Goal: Task Accomplishment & Management: Manage account settings

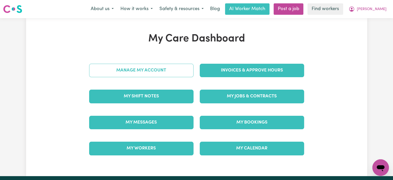
click at [177, 69] on link "Manage My Account" at bounding box center [141, 70] width 104 height 13
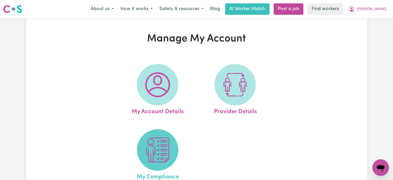
click at [153, 156] on img at bounding box center [157, 149] width 25 height 25
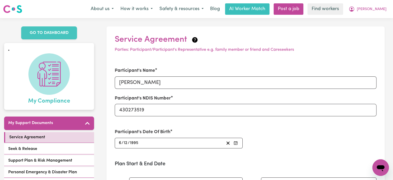
scroll to position [155, 0]
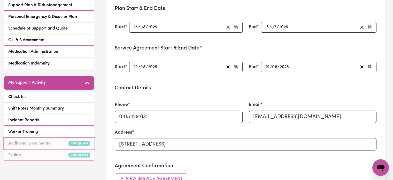
click at [43, 146] on link "Additional Documents Coming Soon" at bounding box center [49, 143] width 90 height 11
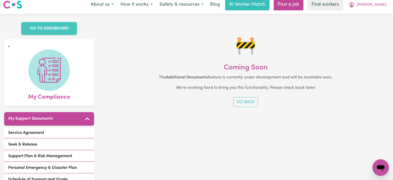
scroll to position [0, 0]
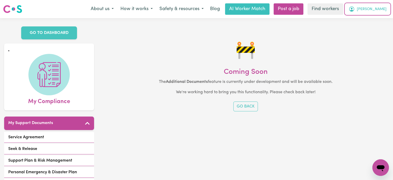
click at [380, 9] on span "[PERSON_NAME]" at bounding box center [372, 9] width 30 height 6
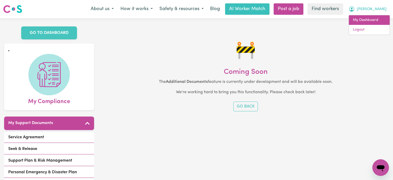
click at [379, 19] on link "My Dashboard" at bounding box center [369, 20] width 41 height 10
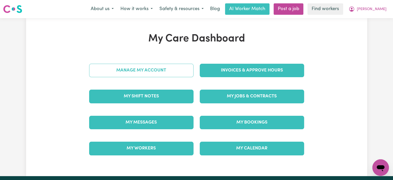
click at [145, 73] on link "Manage My Account" at bounding box center [141, 70] width 104 height 13
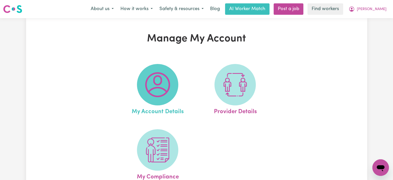
click at [173, 75] on span at bounding box center [157, 84] width 41 height 41
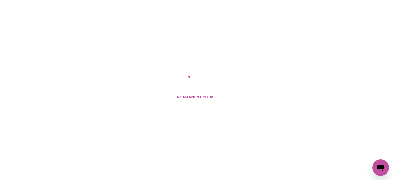
select select "[DEMOGRAPHIC_DATA]"
select select "call"
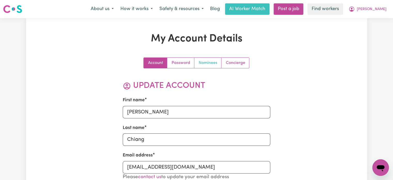
click at [209, 61] on link "Nominees" at bounding box center [208, 63] width 27 height 10
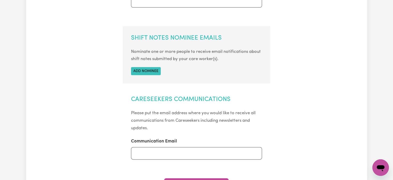
scroll to position [181, 0]
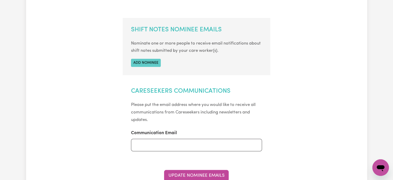
click at [149, 61] on button "Add nominee" at bounding box center [146, 63] width 30 height 8
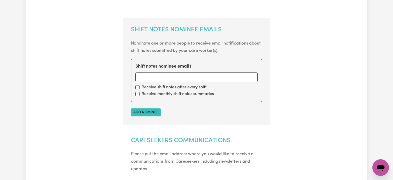
click at [158, 96] on label "Receive monthly shift notes summaries" at bounding box center [178, 94] width 72 height 6
click at [138, 95] on input "checkbox" at bounding box center [138, 94] width 4 height 4
checkbox input "true"
click at [149, 112] on button "Add nominee" at bounding box center [146, 112] width 30 height 8
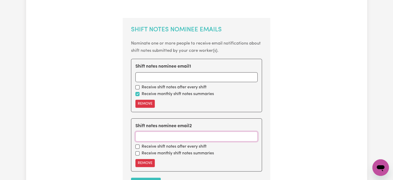
click at [155, 137] on input "Shift notes nominee email 2" at bounding box center [197, 136] width 122 height 10
click at [159, 78] on input "Shift notes nominee email 1" at bounding box center [197, 77] width 122 height 10
paste input "[EMAIL_ADDRESS][DOMAIN_NAME]"
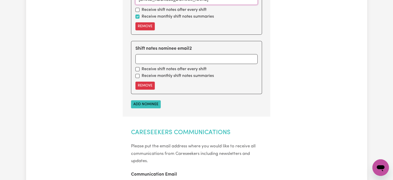
scroll to position [259, 0]
type input "[EMAIL_ADDRESS][DOMAIN_NAME]"
click at [154, 101] on button "Add nominee" at bounding box center [146, 104] width 30 height 8
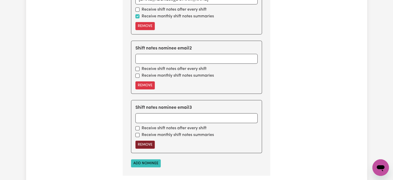
click at [148, 141] on button "Remove" at bounding box center [145, 144] width 19 height 8
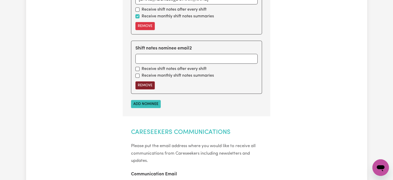
click at [137, 85] on button "Remove" at bounding box center [145, 85] width 19 height 8
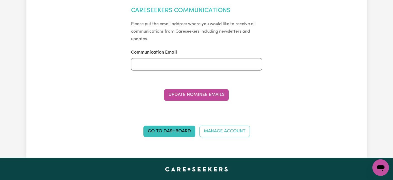
scroll to position [388, 0]
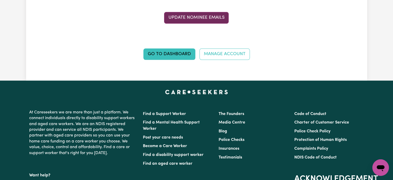
click at [203, 15] on button "Update Nominee Emails" at bounding box center [196, 17] width 65 height 11
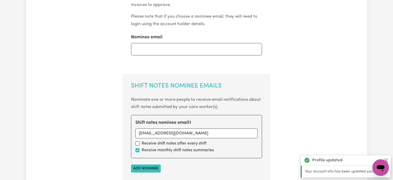
scroll to position [52, 0]
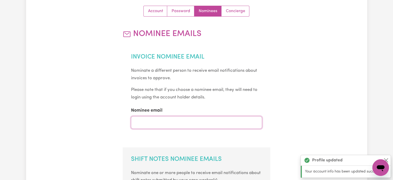
click at [157, 122] on input "Nominee email" at bounding box center [196, 122] width 131 height 12
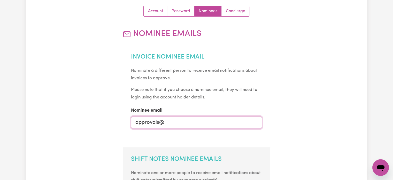
type input "[EMAIL_ADDRESS][DOMAIN_NAME]"
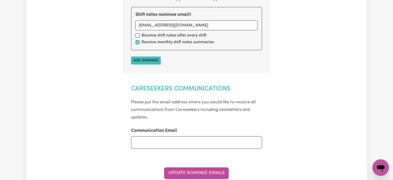
scroll to position [310, 0]
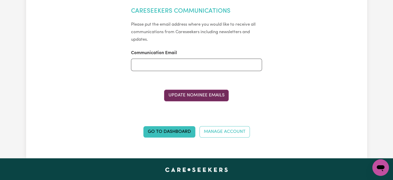
click at [192, 98] on button "Update Nominee Emails" at bounding box center [196, 94] width 65 height 11
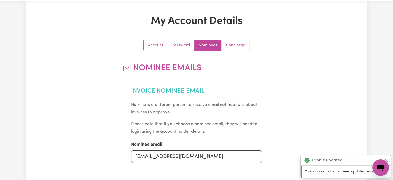
scroll to position [0, 0]
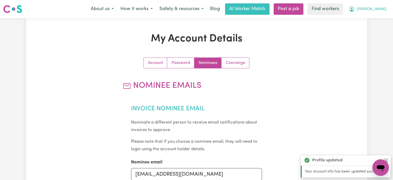
drag, startPoint x: 378, startPoint y: 10, endPoint x: 379, endPoint y: 13, distance: 3.4
click at [378, 9] on span "[PERSON_NAME]" at bounding box center [372, 9] width 30 height 6
click at [379, 18] on link "My Dashboard" at bounding box center [369, 20] width 41 height 10
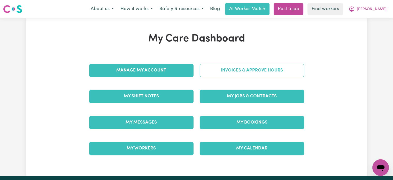
click at [220, 74] on link "Invoices & Approve Hours" at bounding box center [252, 70] width 104 height 13
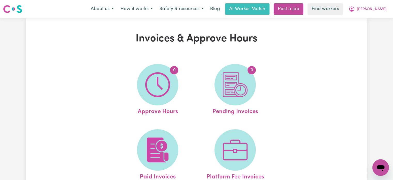
click at [373, 3] on nav "Menu About us How it works Safety & resources Blog AI Worker Match Post a job F…" at bounding box center [196, 9] width 393 height 18
click at [377, 9] on span "[PERSON_NAME]" at bounding box center [372, 9] width 30 height 6
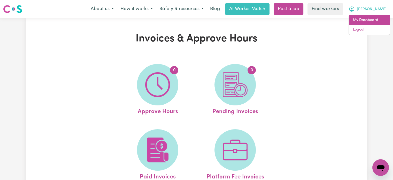
click at [377, 18] on link "My Dashboard" at bounding box center [369, 20] width 41 height 10
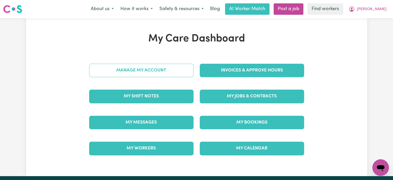
click at [166, 72] on link "Manage My Account" at bounding box center [141, 70] width 104 height 13
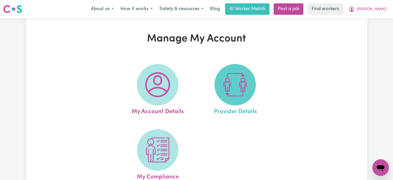
click at [233, 76] on img at bounding box center [235, 84] width 25 height 25
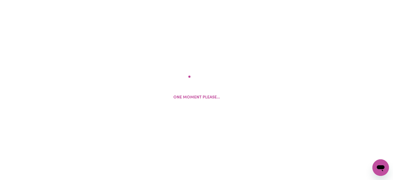
select select "NDIS_FUNDING_PLAN_MANAGED"
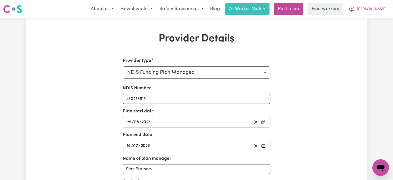
scroll to position [78, 0]
